Goal: Task Accomplishment & Management: Use online tool/utility

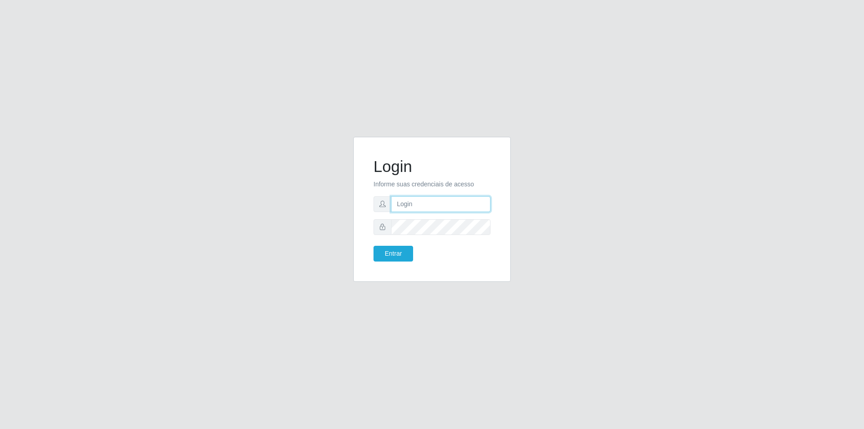
click at [422, 208] on input "text" at bounding box center [440, 204] width 99 height 16
type input "[EMAIL_ADDRESS][DOMAIN_NAME]"
click at [394, 255] on button "Entrar" at bounding box center [393, 254] width 40 height 16
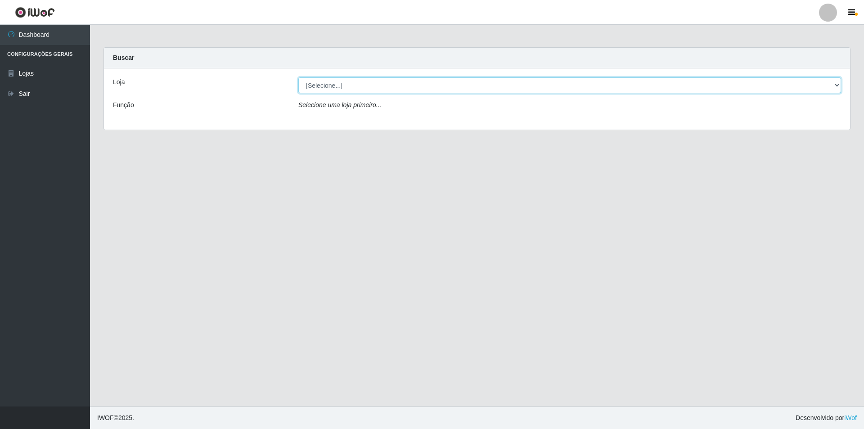
click at [357, 87] on select "[Selecione...] Extrabom - Loja 01 Centro de Distribuição" at bounding box center [569, 85] width 543 height 16
select select "435"
click at [298, 77] on select "[Selecione...] Extrabom - Loja 01 Centro de Distribuição" at bounding box center [569, 85] width 543 height 16
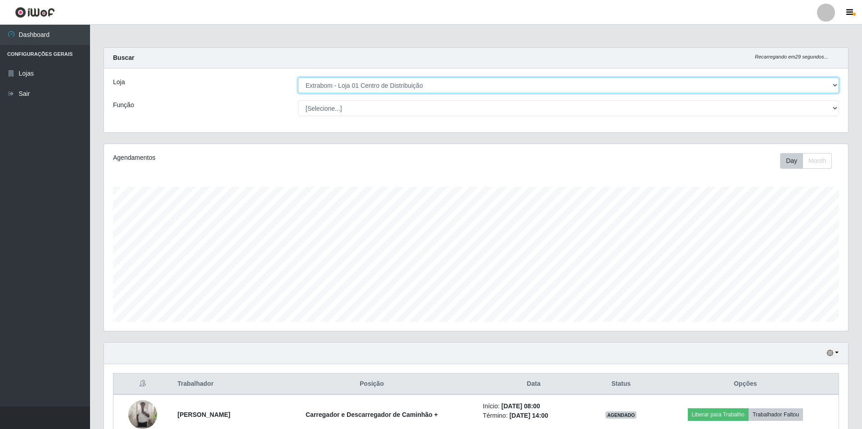
scroll to position [187, 744]
click at [356, 109] on select "[Selecione...] Carregador e Descarregador de Caminhão Carregador e Descarregado…" at bounding box center [568, 108] width 541 height 16
click at [298, 100] on select "[Selecione...] Carregador e Descarregador de Caminhão Carregador e Descarregado…" at bounding box center [568, 108] width 541 height 16
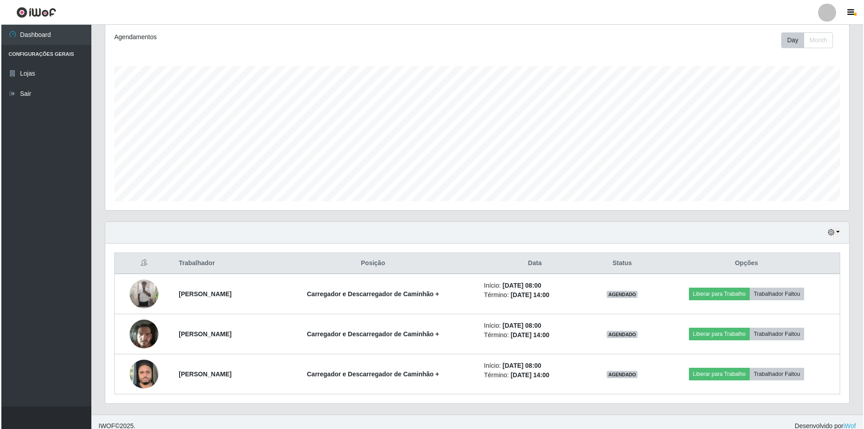
scroll to position [129, 0]
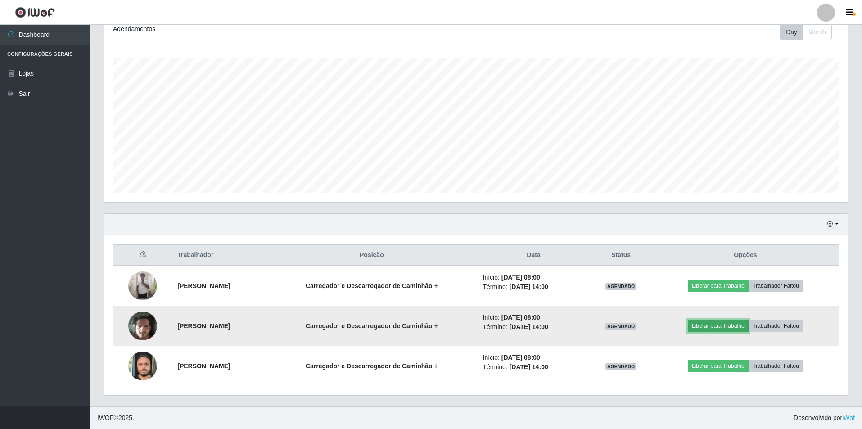
click at [726, 328] on button "Liberar para Trabalho" at bounding box center [718, 325] width 61 height 13
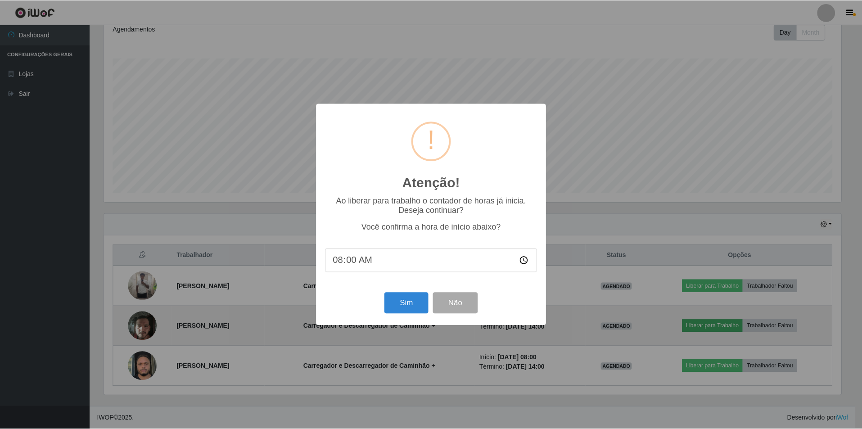
scroll to position [187, 739]
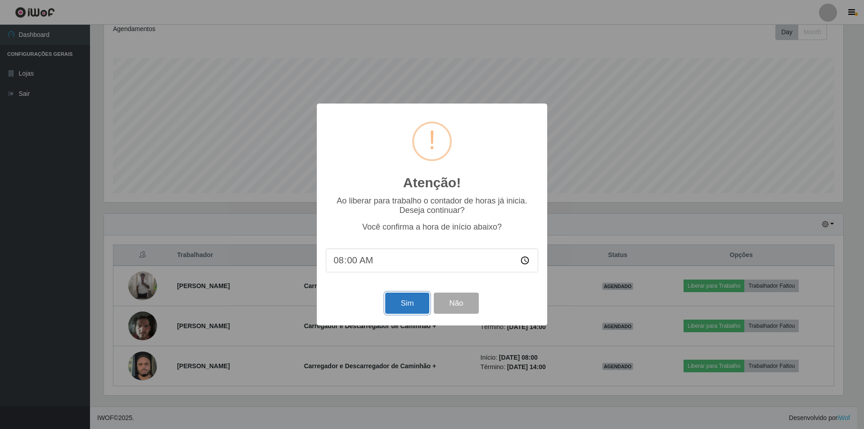
click at [401, 303] on button "Sim" at bounding box center [407, 302] width 44 height 21
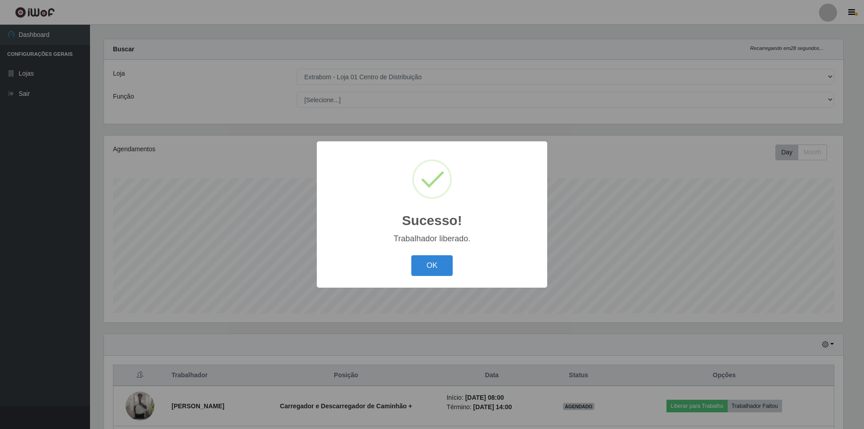
click at [426, 253] on div "OK Cancel" at bounding box center [432, 265] width 212 height 26
click at [424, 265] on button "OK" at bounding box center [432, 265] width 42 height 21
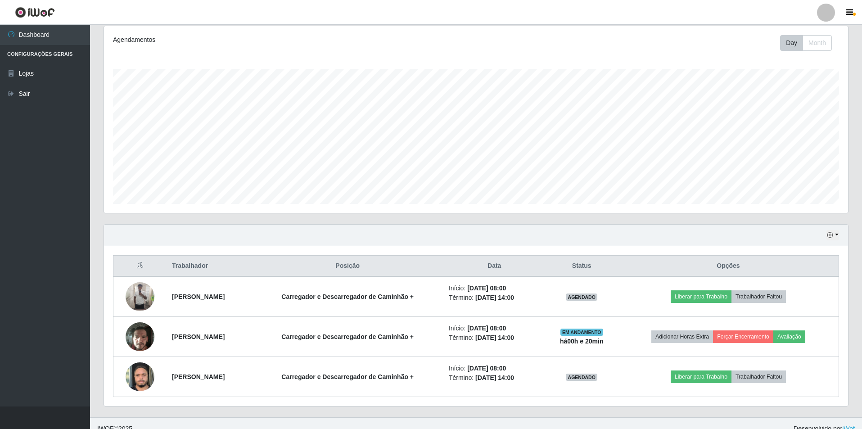
scroll to position [129, 0]
